Goal: Transaction & Acquisition: Obtain resource

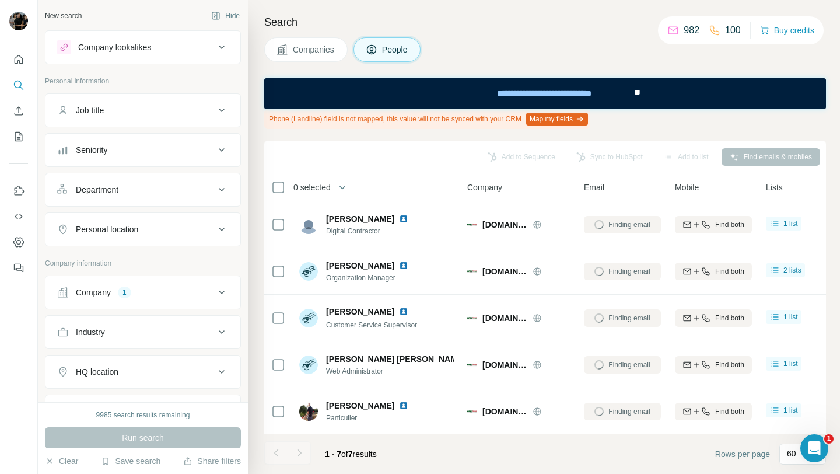
click at [459, 65] on div "Search Companies People Phone (Landline) field is not mapped, this value will n…" at bounding box center [544, 237] width 592 height 474
click at [164, 293] on div "Company 1" at bounding box center [135, 292] width 157 height 12
click at [125, 371] on icon "button" at bounding box center [123, 368] width 9 height 9
click at [141, 344] on input "text" at bounding box center [142, 343] width 171 height 21
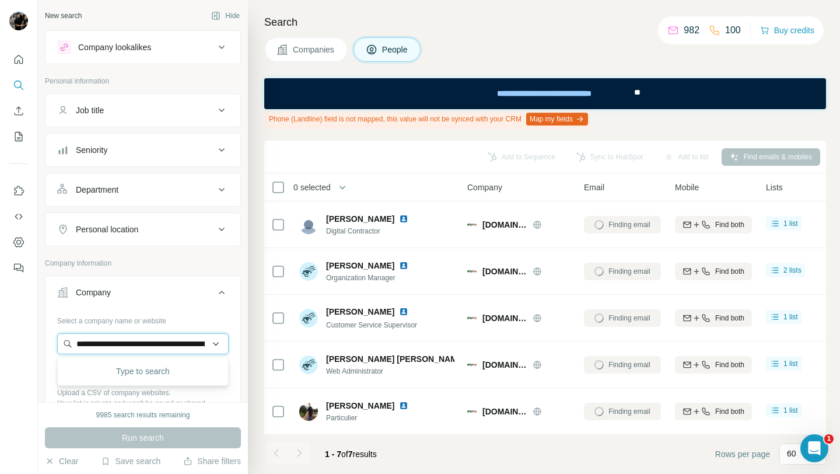
scroll to position [0, 56]
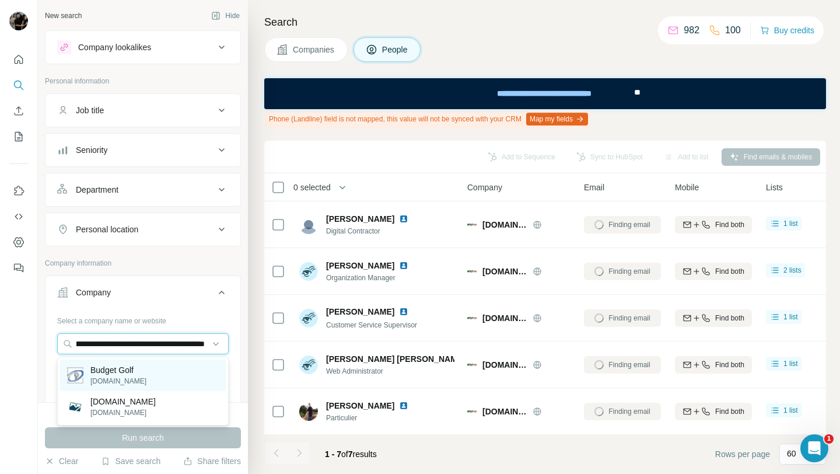
type input "**********"
click at [154, 386] on div "Budget Golf [DOMAIN_NAME]" at bounding box center [143, 374] width 166 height 31
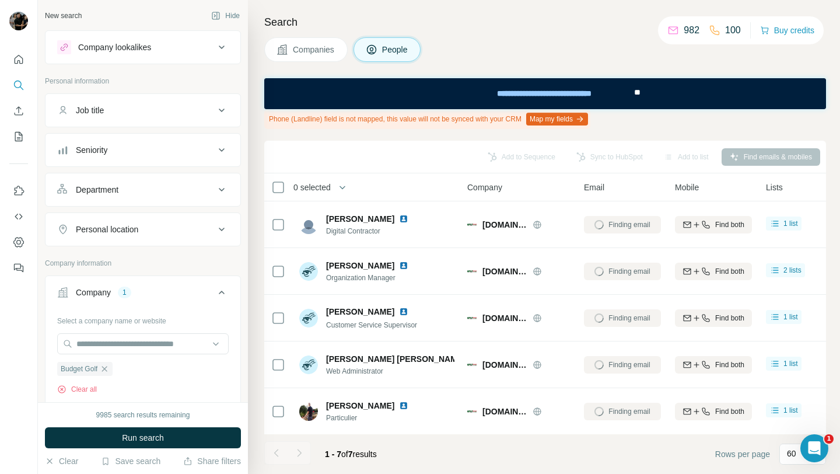
scroll to position [0, 0]
click at [166, 437] on button "Run search" at bounding box center [143, 437] width 196 height 21
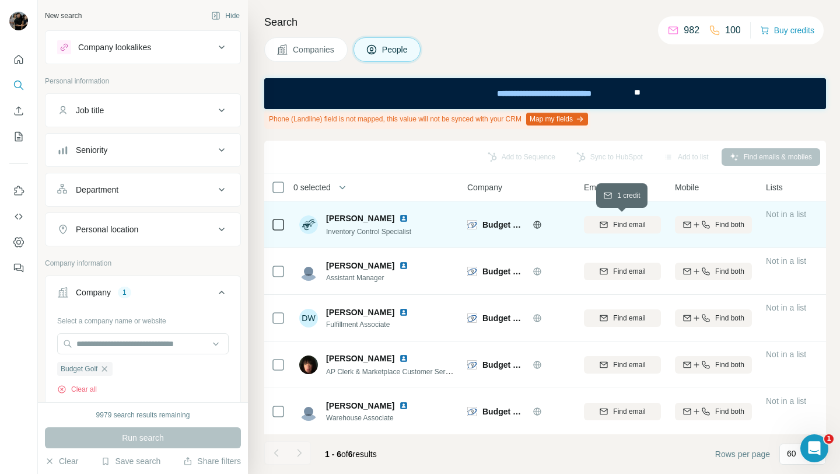
click at [622, 228] on span "Find email" at bounding box center [629, 224] width 32 height 10
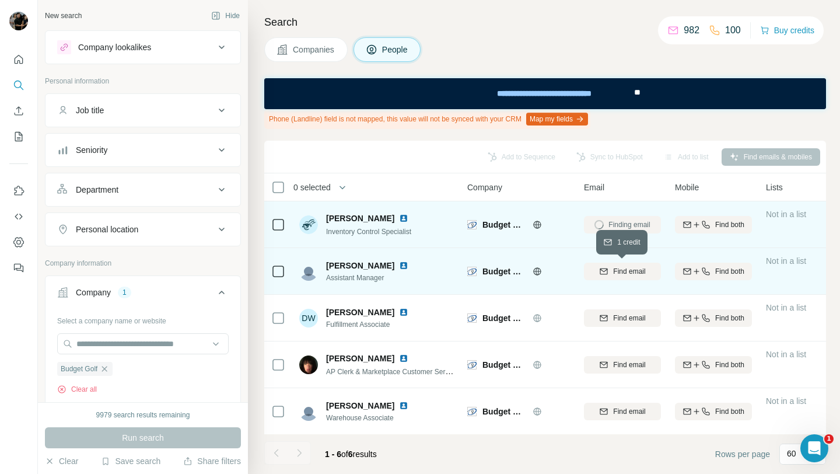
click at [622, 270] on span "Find email" at bounding box center [629, 271] width 32 height 10
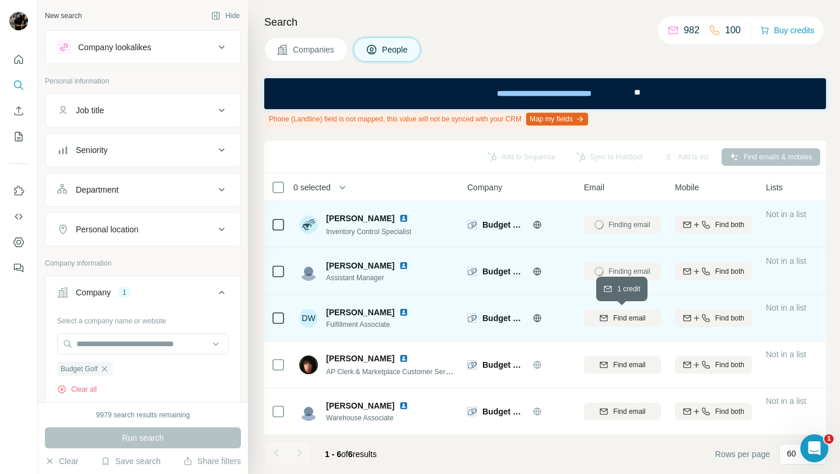
click at [621, 316] on span "Find email" at bounding box center [629, 318] width 32 height 10
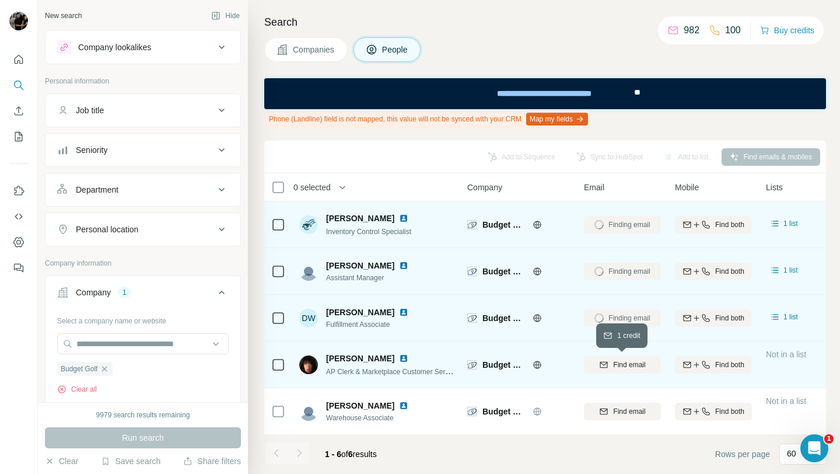
click at [623, 367] on span "Find email" at bounding box center [629, 364] width 32 height 10
click at [620, 365] on span "Find email" at bounding box center [629, 364] width 32 height 10
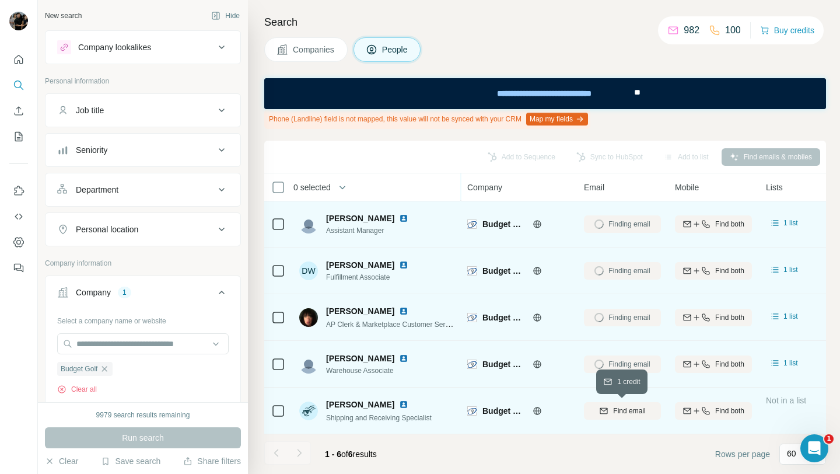
click at [620, 408] on span "Find email" at bounding box center [629, 410] width 32 height 10
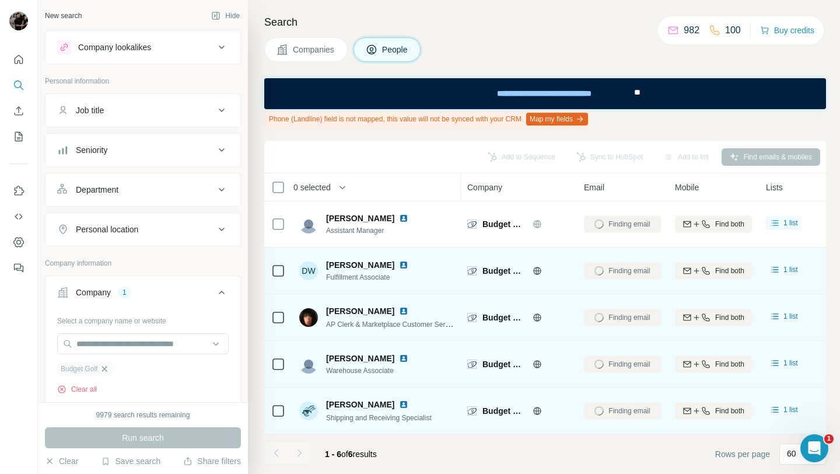
click at [107, 367] on icon "button" at bounding box center [104, 368] width 9 height 9
click at [125, 347] on input "text" at bounding box center [142, 343] width 171 height 21
paste input "**********"
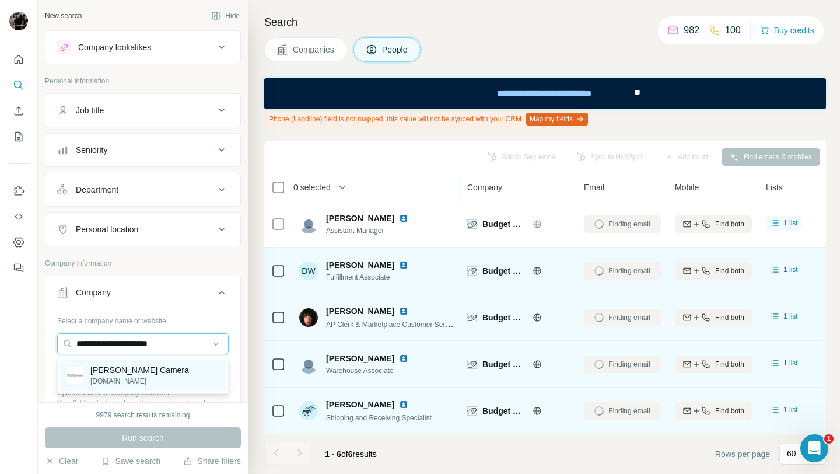
type input "**********"
click at [150, 368] on div "[PERSON_NAME] Camera [DOMAIN_NAME]" at bounding box center [143, 374] width 166 height 31
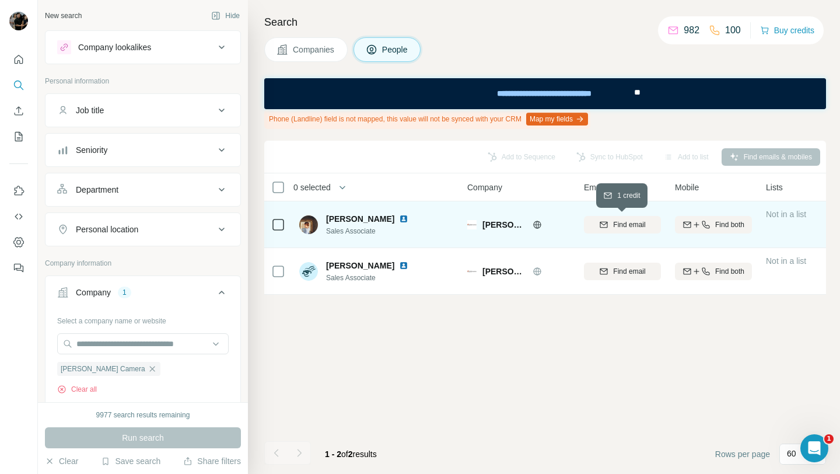
click at [613, 228] on span "Find email" at bounding box center [629, 224] width 32 height 10
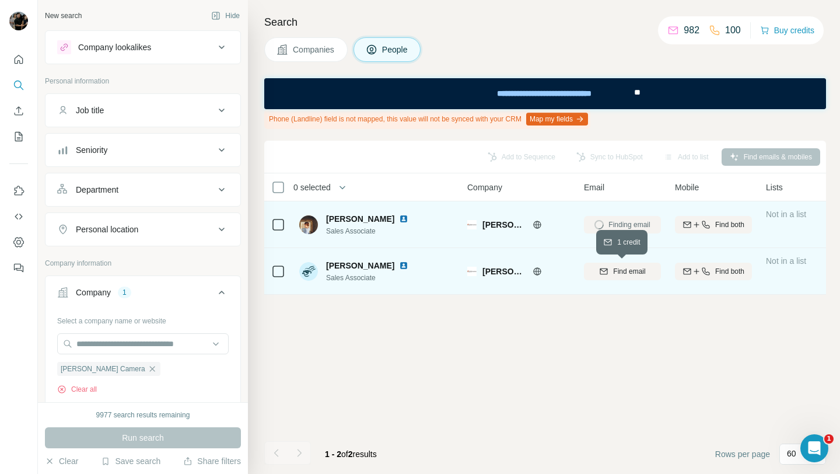
click at [611, 269] on div "Find email" at bounding box center [622, 271] width 77 height 10
click at [611, 229] on div "Finding email" at bounding box center [622, 224] width 77 height 32
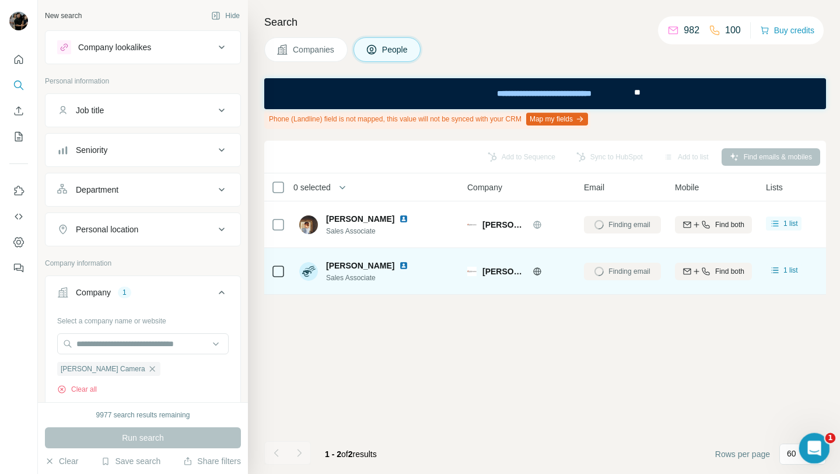
click at [812, 452] on icon "Open Intercom Messenger" at bounding box center [812, 446] width 19 height 19
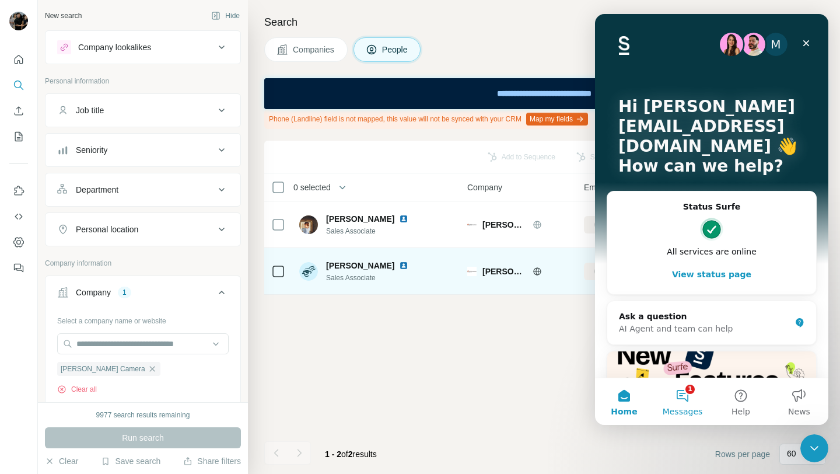
click at [684, 394] on button "1 Messages" at bounding box center [682, 401] width 58 height 47
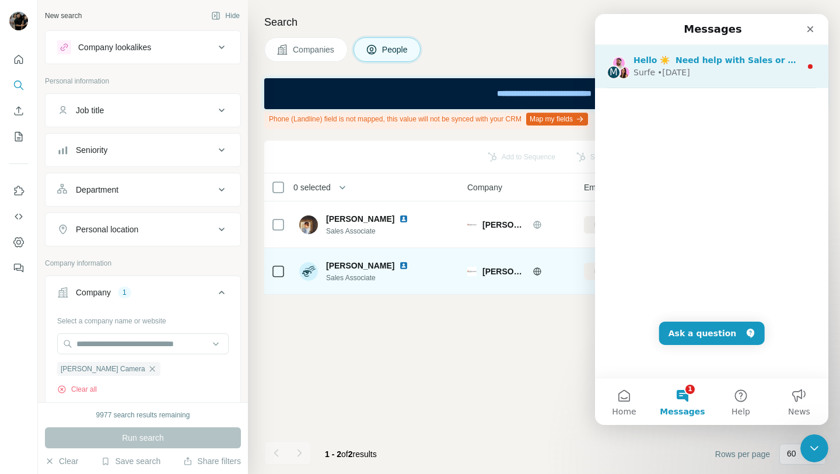
click at [719, 76] on div "Surfe • [DATE]" at bounding box center [716, 72] width 167 height 12
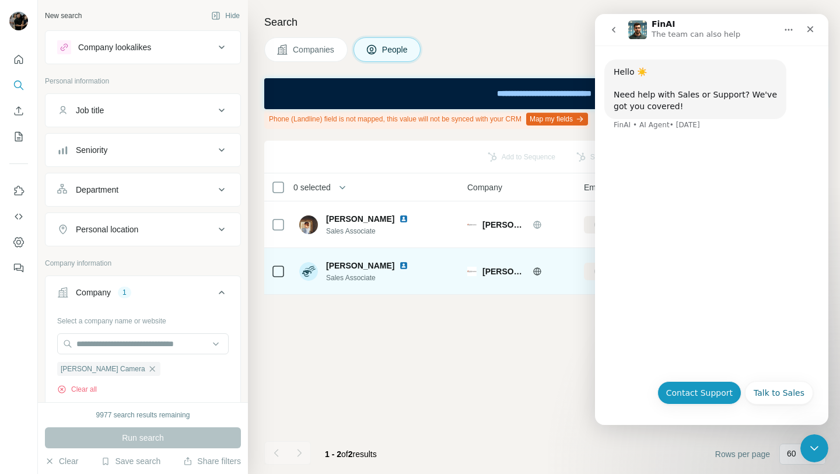
click at [723, 398] on button "Contact Support" at bounding box center [699, 392] width 84 height 23
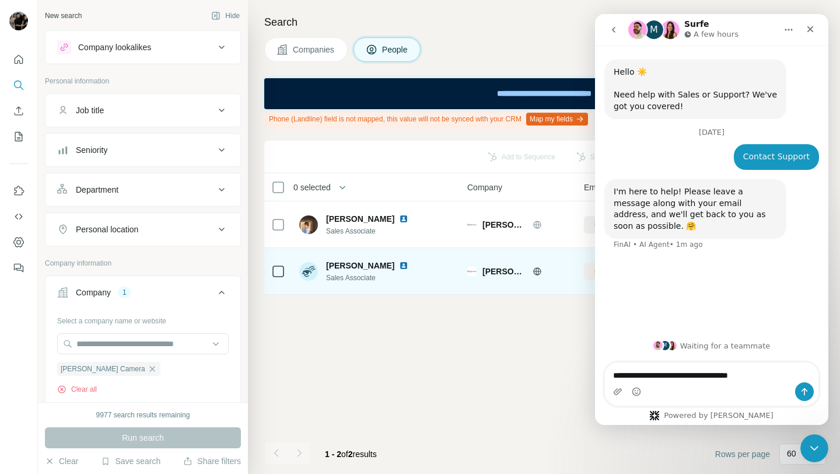
click at [717, 376] on textarea "**********" at bounding box center [711, 372] width 213 height 20
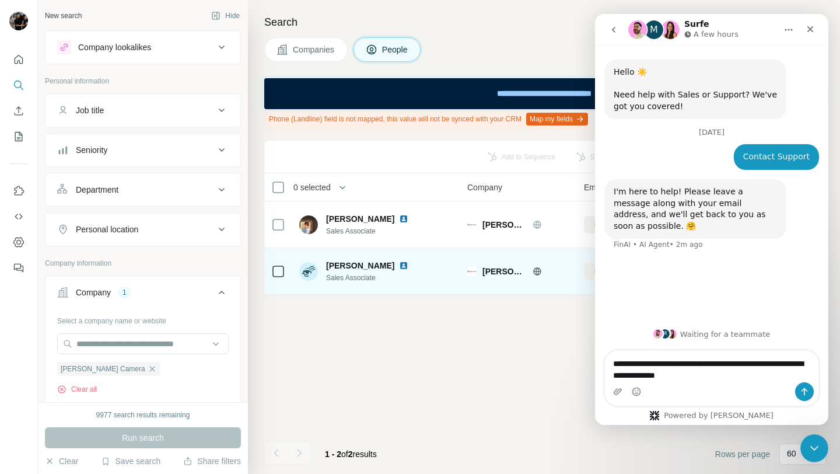
type textarea "**********"
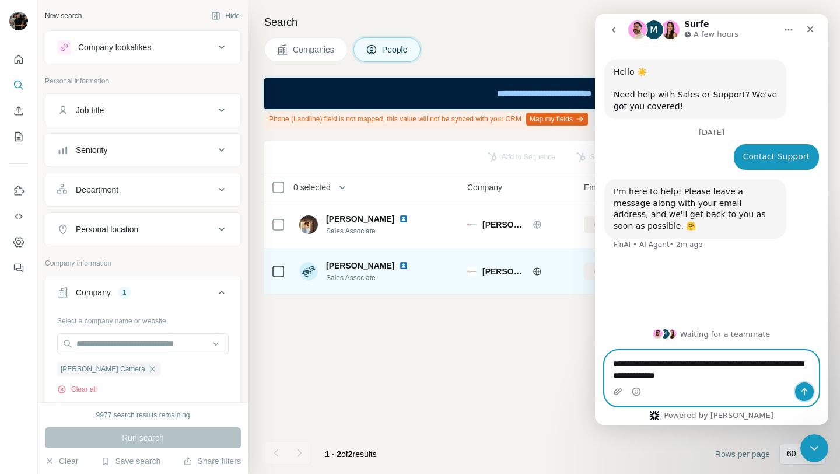
click at [800, 394] on icon "Send a message…" at bounding box center [804, 391] width 9 height 9
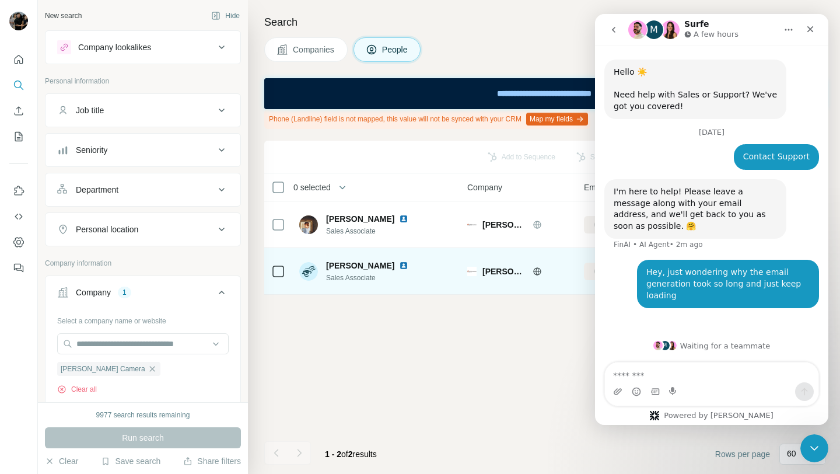
click at [549, 336] on div "Add to Sequence Sync to HubSpot Add to list Find emails & mobiles 0 selected Pe…" at bounding box center [545, 307] width 562 height 333
click at [613, 33] on icon "go back" at bounding box center [613, 29] width 9 height 9
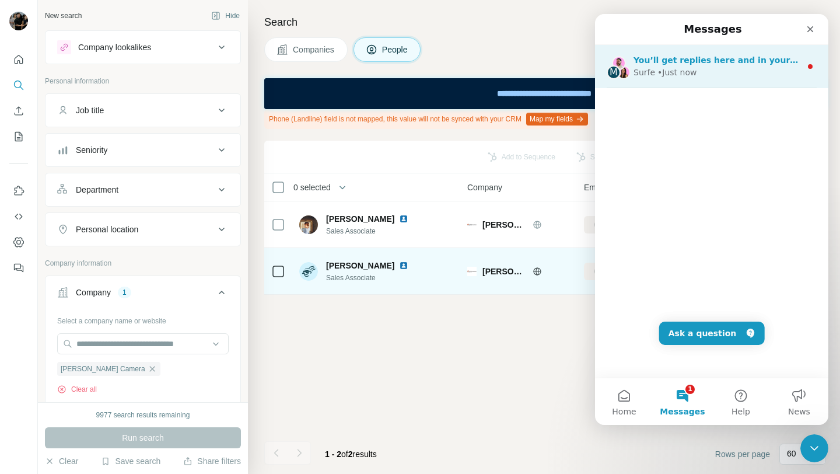
click at [757, 78] on div "Surfe • Just now" at bounding box center [716, 72] width 167 height 12
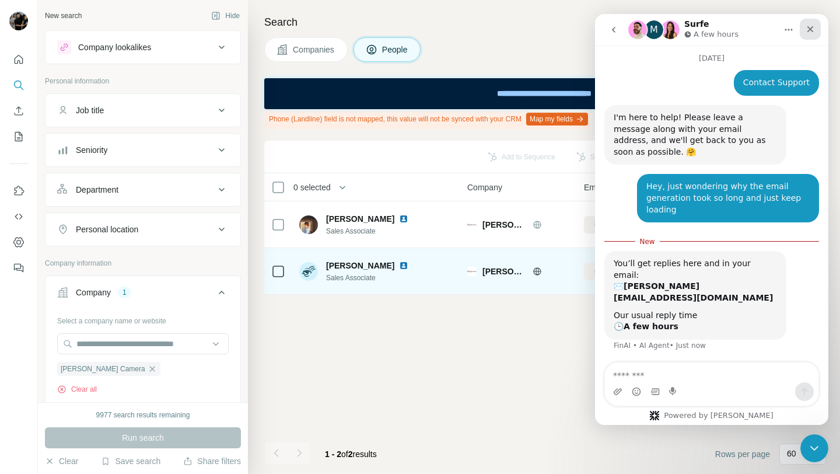
click at [808, 35] on div "Close" at bounding box center [810, 29] width 21 height 21
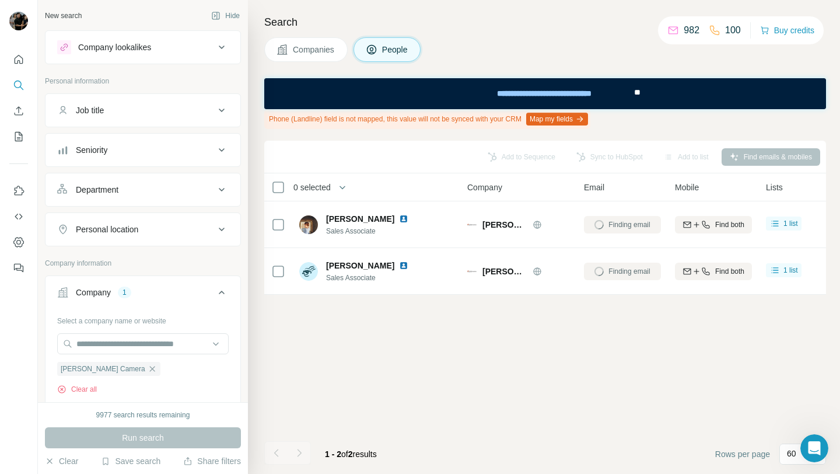
scroll to position [55, 0]
click at [490, 335] on div "Add to Sequence Sync to HubSpot Add to list Find emails & mobiles 0 selected Pe…" at bounding box center [545, 307] width 562 height 333
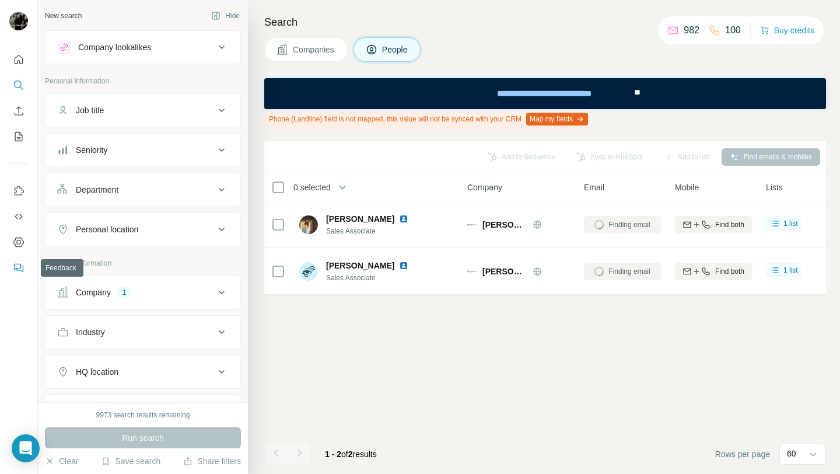
click at [23, 267] on icon "Feedback" at bounding box center [19, 268] width 7 height 6
click at [218, 284] on button "Company 1" at bounding box center [142, 292] width 195 height 28
click at [149, 369] on icon "button" at bounding box center [151, 368] width 5 height 5
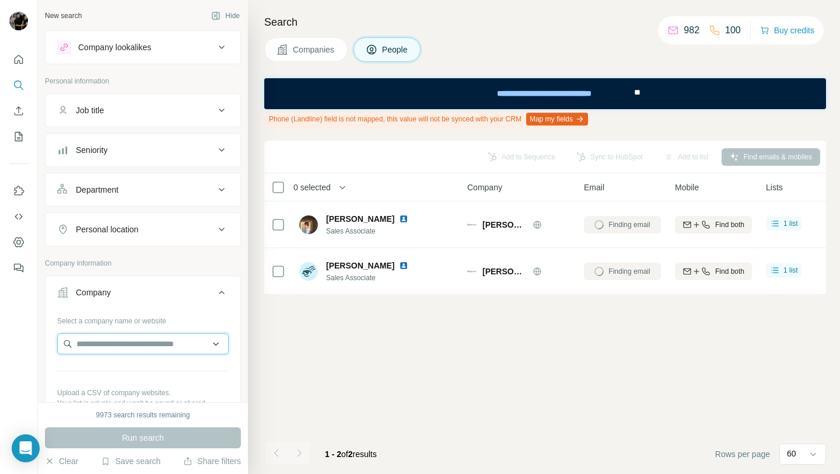
click at [123, 345] on input "text" at bounding box center [142, 343] width 171 height 21
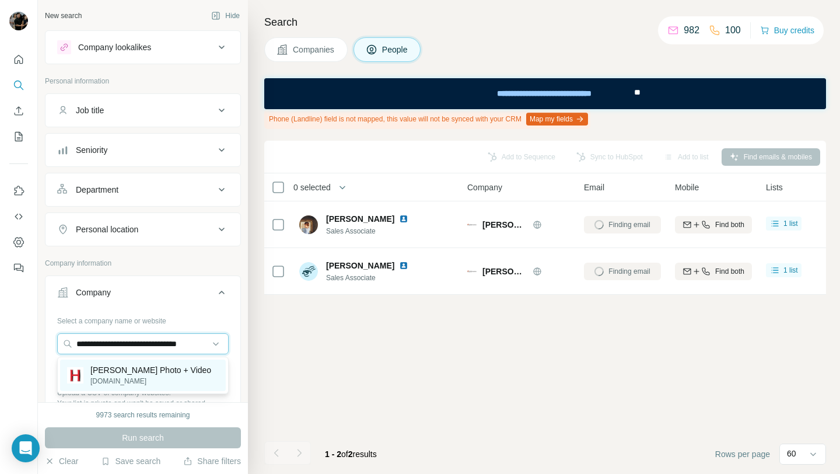
type input "**********"
click at [138, 370] on p "Hunt's Photo + Video" at bounding box center [150, 370] width 121 height 12
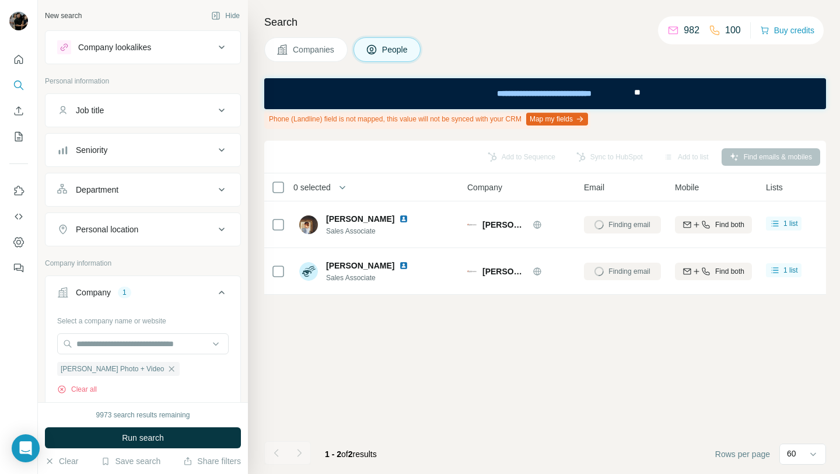
scroll to position [0, 0]
click at [134, 433] on span "Run search" at bounding box center [143, 438] width 42 height 12
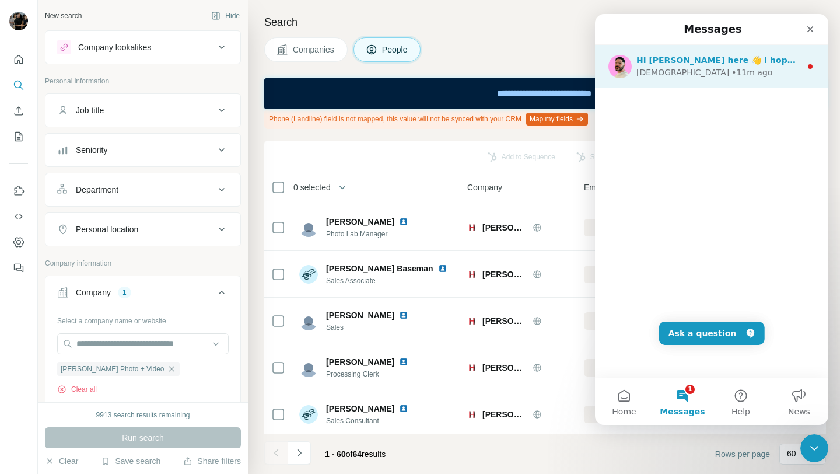
click at [731, 75] on div "• 11m ago" at bounding box center [751, 72] width 41 height 12
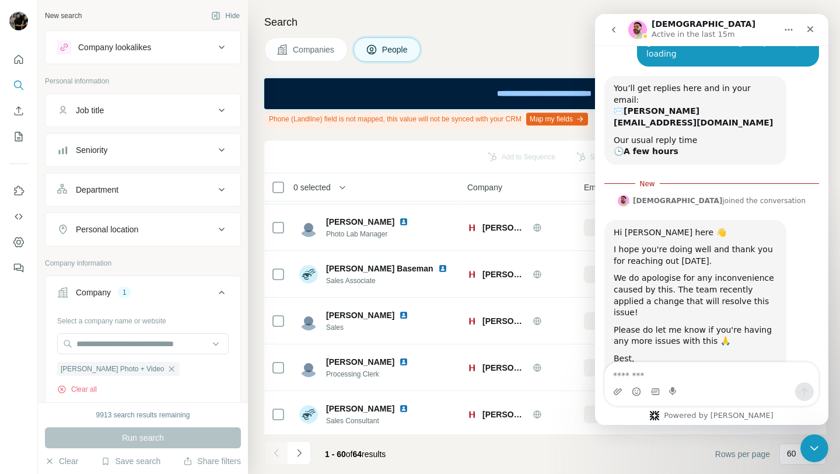
scroll to position [229, 0]
type textarea "**********"
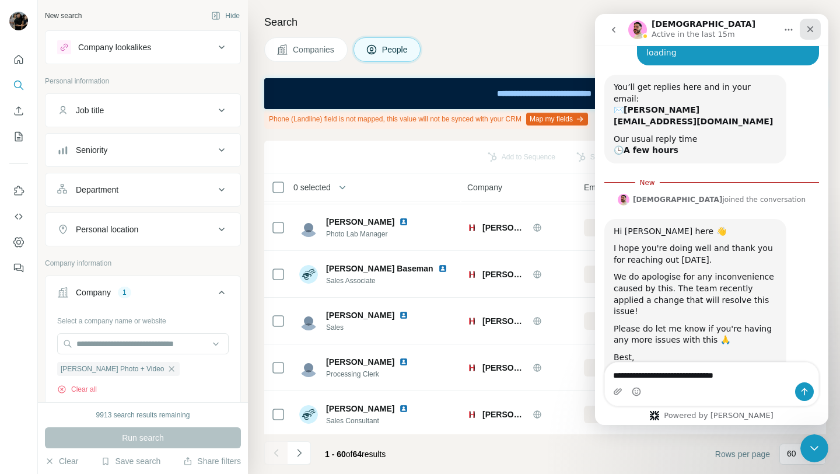
click at [812, 30] on icon "Close" at bounding box center [809, 28] width 9 height 9
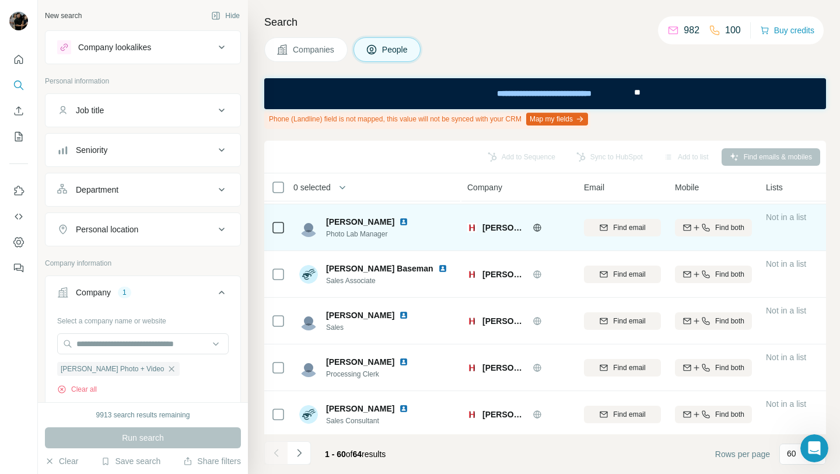
scroll to position [597, 0]
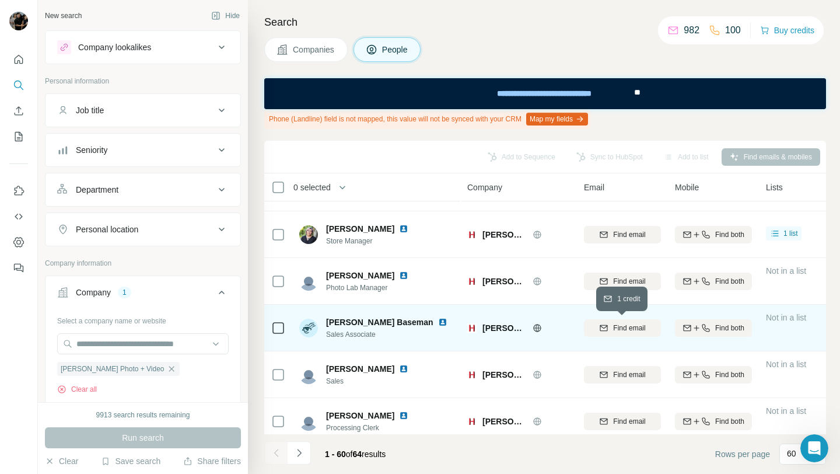
click at [640, 324] on span "Find email" at bounding box center [629, 328] width 32 height 10
click at [814, 440] on icon "Open Intercom Messenger" at bounding box center [812, 446] width 19 height 19
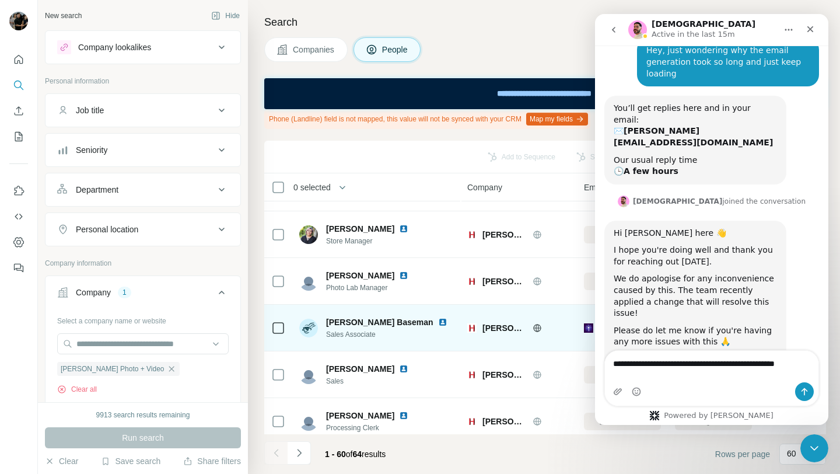
scroll to position [222, 0]
type textarea "**********"
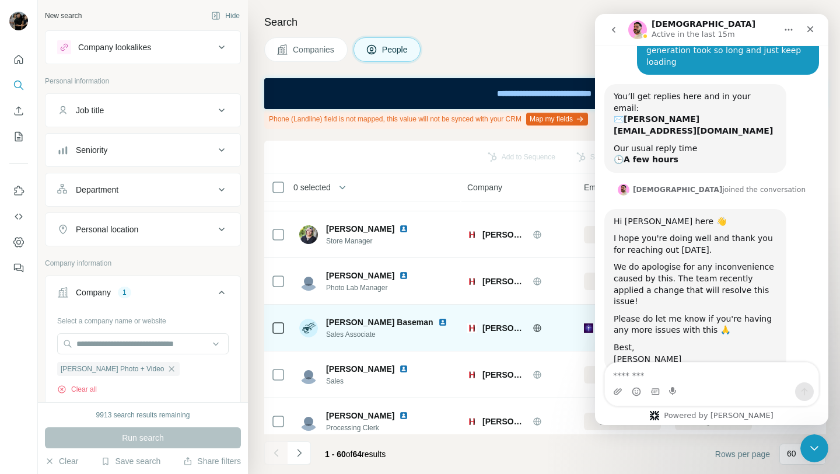
scroll to position [210, 0]
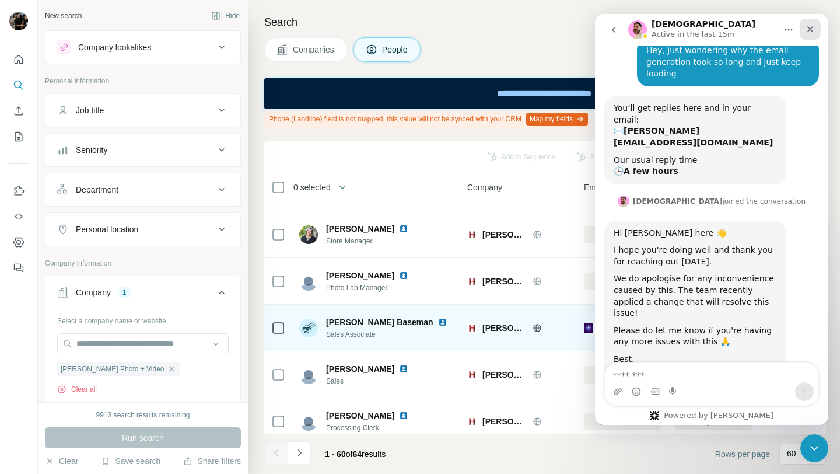
click at [816, 30] on div "Close" at bounding box center [810, 29] width 21 height 21
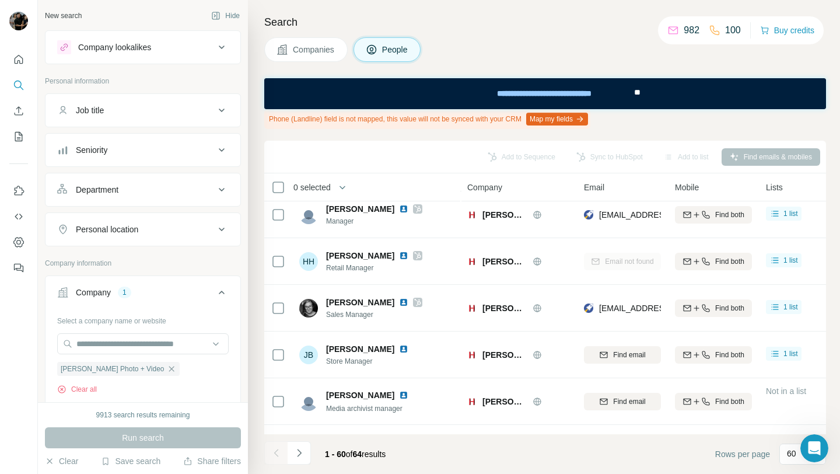
scroll to position [327, 0]
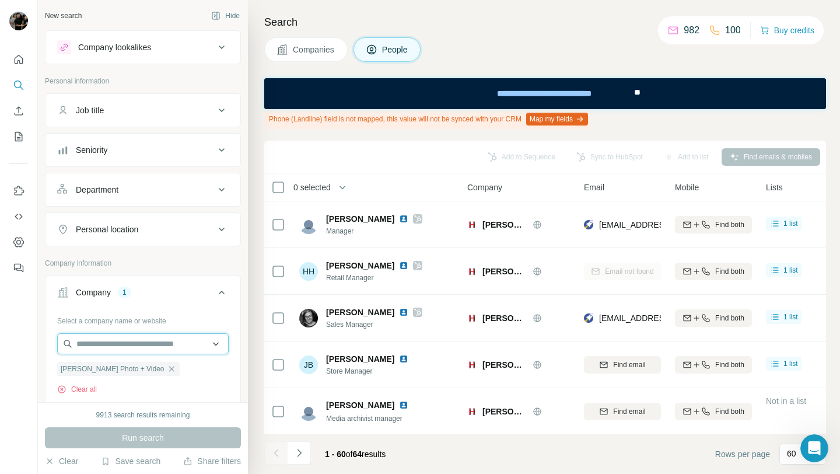
click at [152, 341] on input "text" at bounding box center [142, 343] width 171 height 21
paste input "**********"
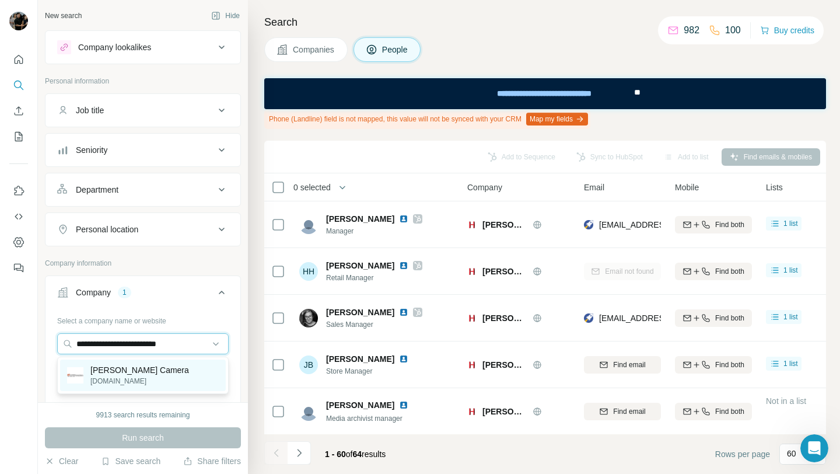
type input "**********"
click at [145, 376] on p "[DOMAIN_NAME]" at bounding box center [139, 381] width 99 height 10
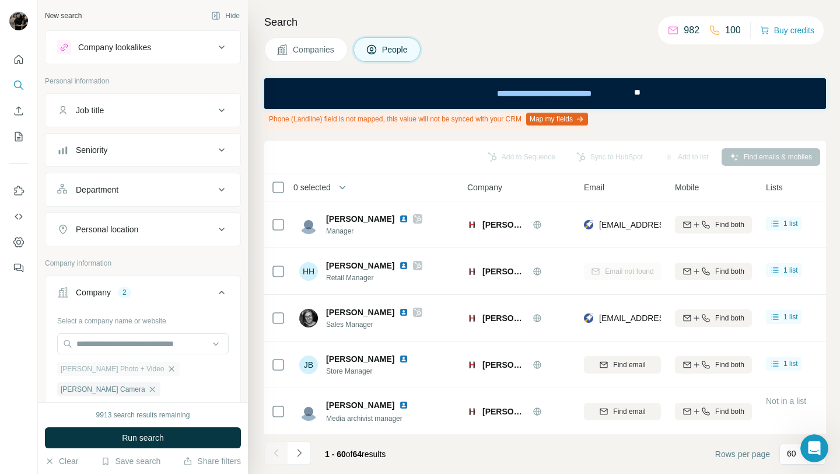
click at [169, 369] on icon "button" at bounding box center [171, 368] width 5 height 5
click at [152, 438] on span "Run search" at bounding box center [143, 438] width 42 height 12
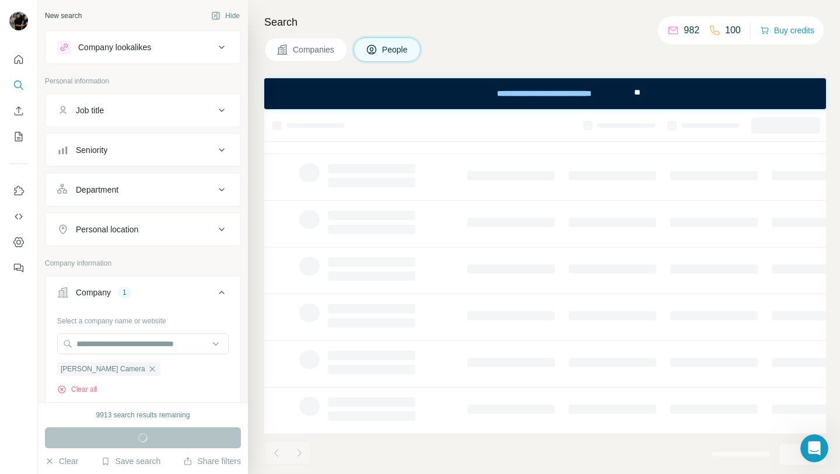
scroll to position [202, 0]
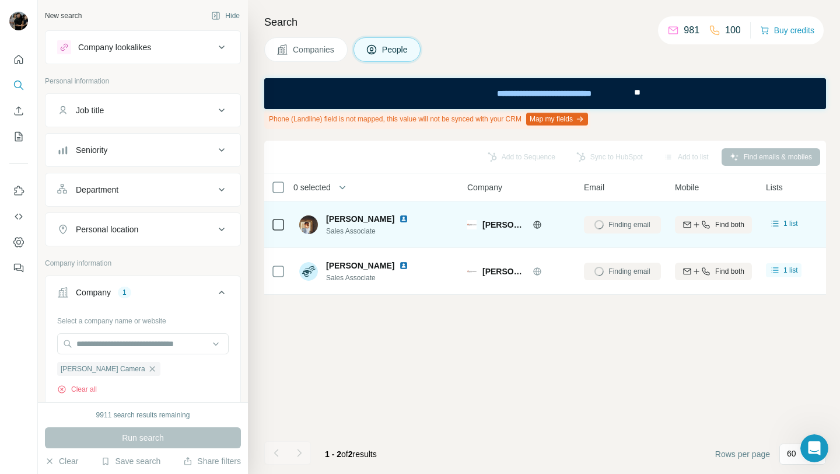
click at [399, 220] on img at bounding box center [403, 218] width 9 height 9
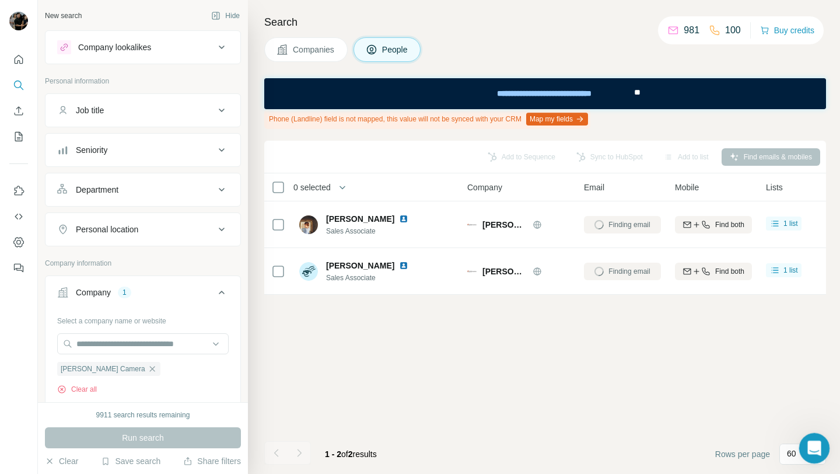
click at [818, 450] on div "Open Intercom Messenger" at bounding box center [812, 446] width 38 height 38
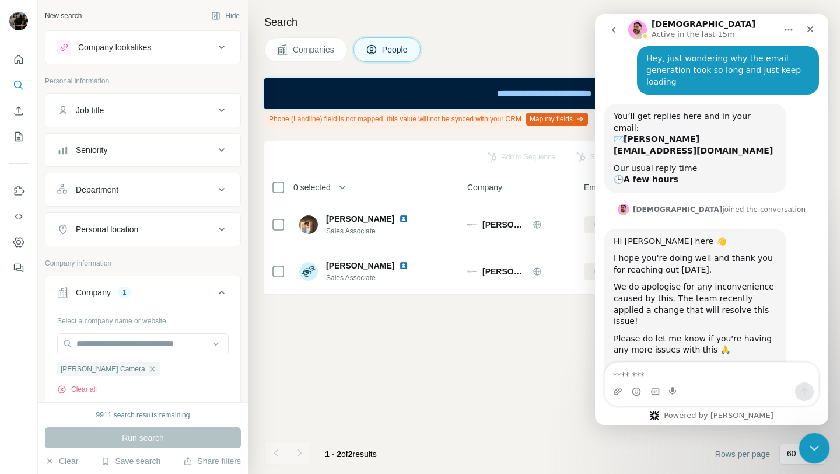
scroll to position [210, 0]
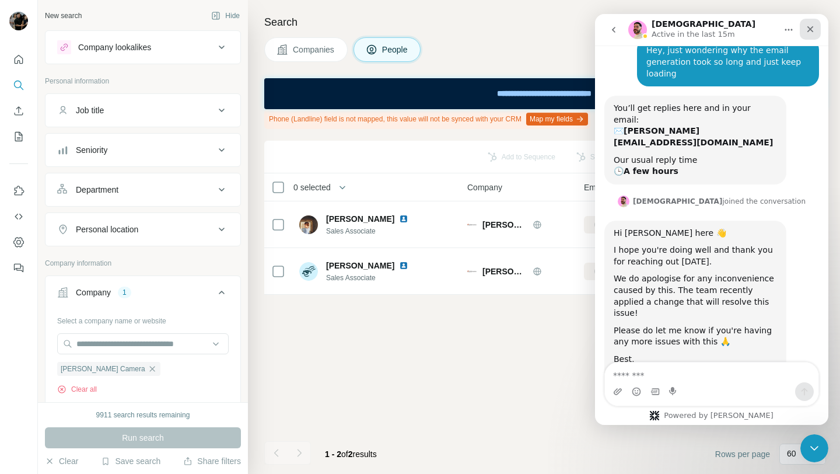
click at [807, 30] on icon "Close" at bounding box center [809, 28] width 9 height 9
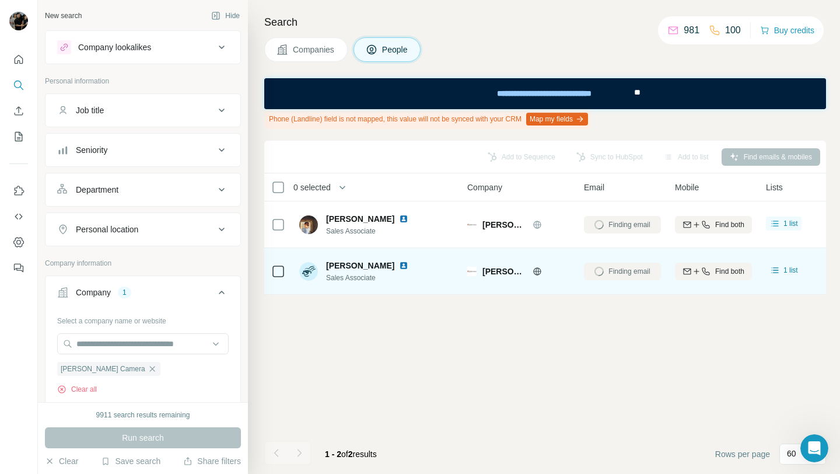
click at [408, 264] on img at bounding box center [403, 265] width 9 height 9
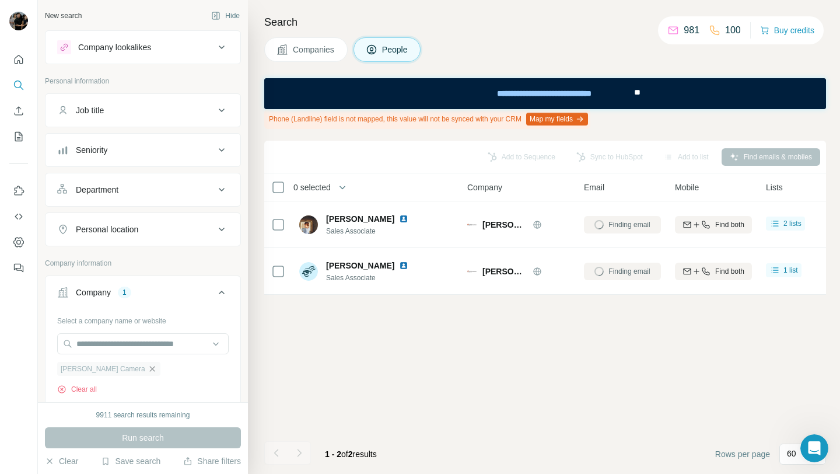
click at [149, 370] on icon "button" at bounding box center [151, 368] width 5 height 5
click at [124, 349] on input "text" at bounding box center [142, 343] width 171 height 21
paste input "**********"
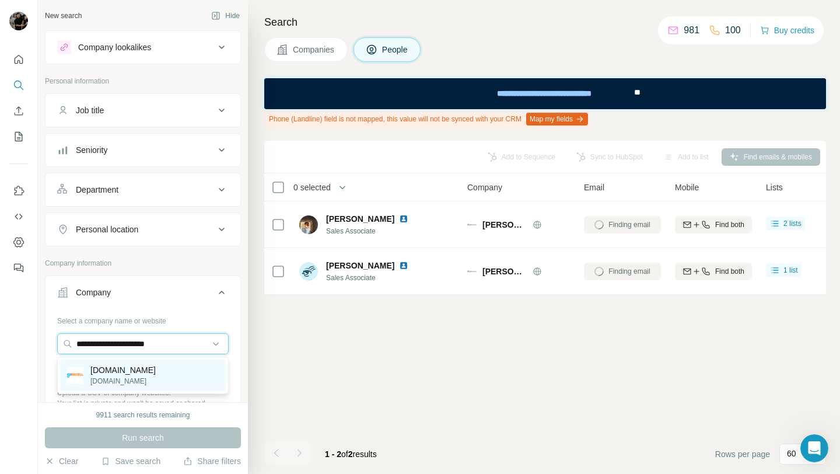
type input "**********"
click at [143, 372] on div "GoRecell.ca gorecell.ca" at bounding box center [143, 374] width 166 height 31
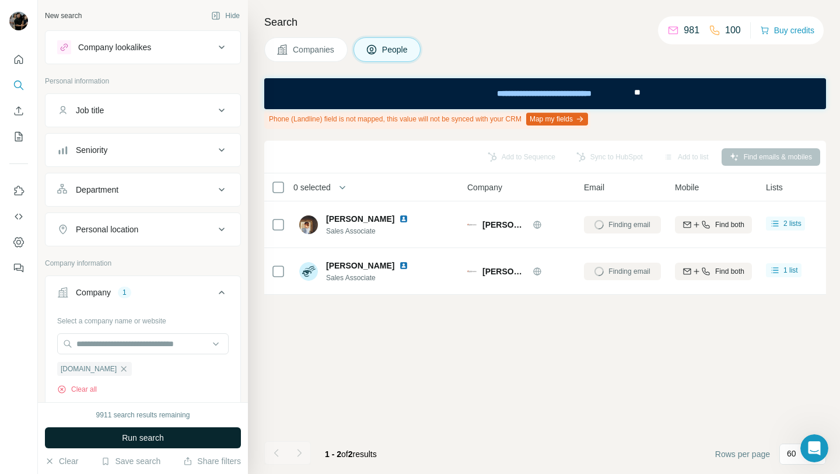
click at [166, 446] on button "Run search" at bounding box center [143, 437] width 196 height 21
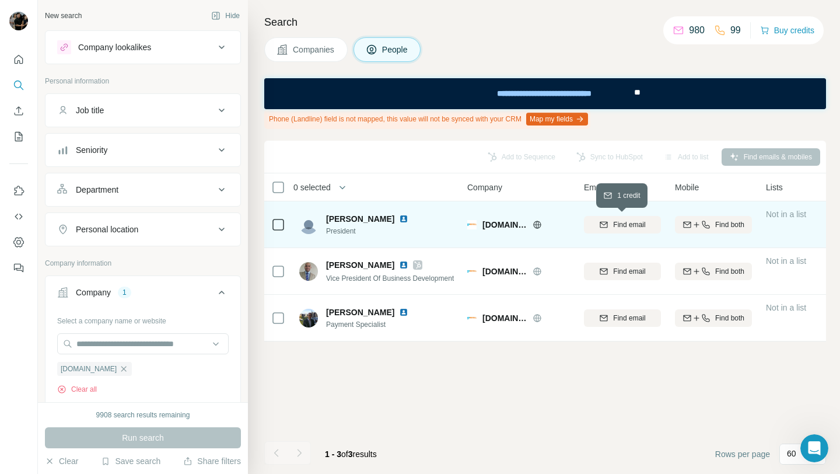
click at [621, 225] on span "Find email" at bounding box center [629, 224] width 32 height 10
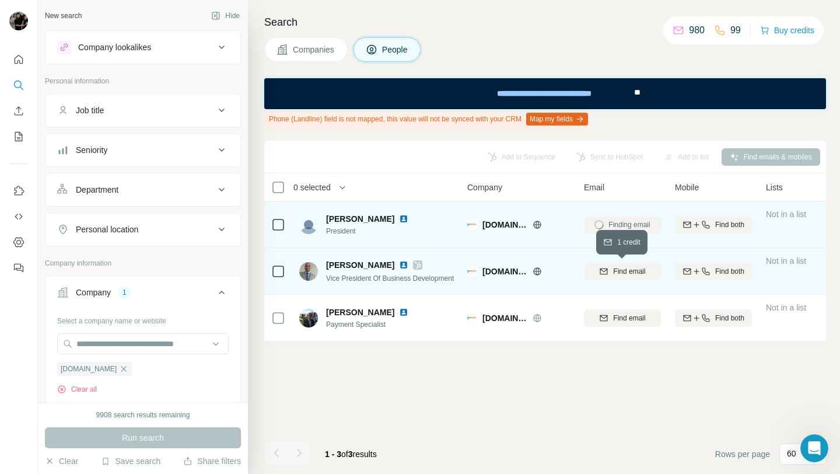
click at [615, 274] on span "Find email" at bounding box center [629, 271] width 32 height 10
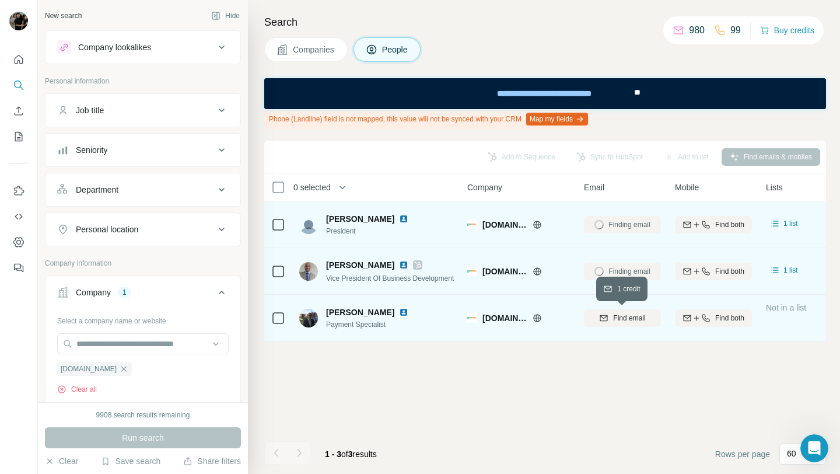
click at [615, 313] on span "Find email" at bounding box center [629, 318] width 32 height 10
